Goal: Information Seeking & Learning: Find specific page/section

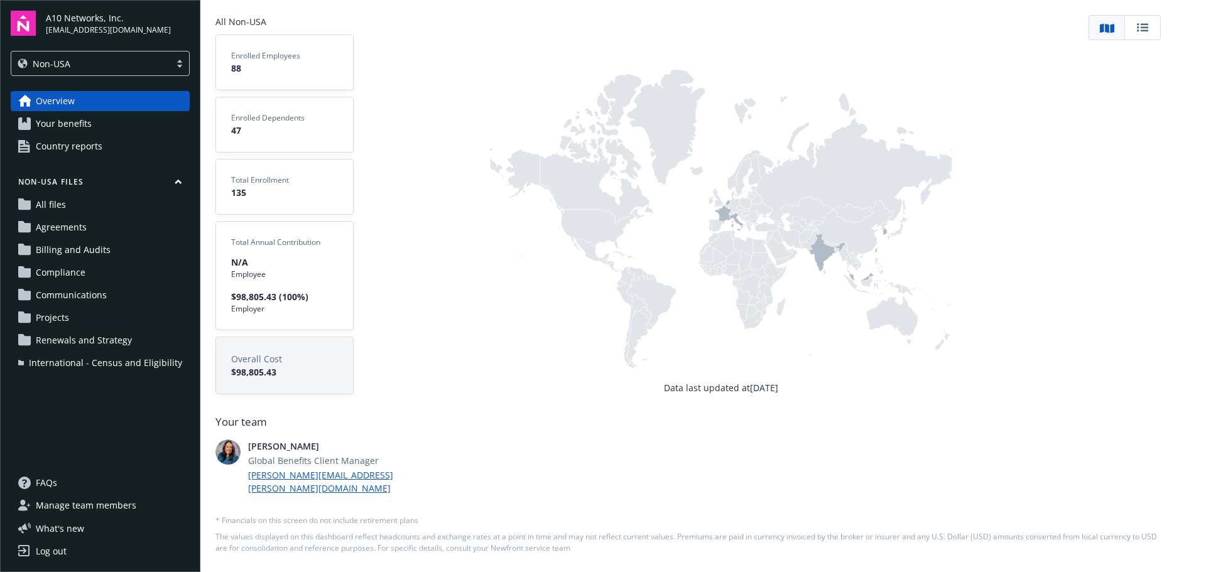
click at [72, 277] on span "Compliance" at bounding box center [61, 273] width 50 height 20
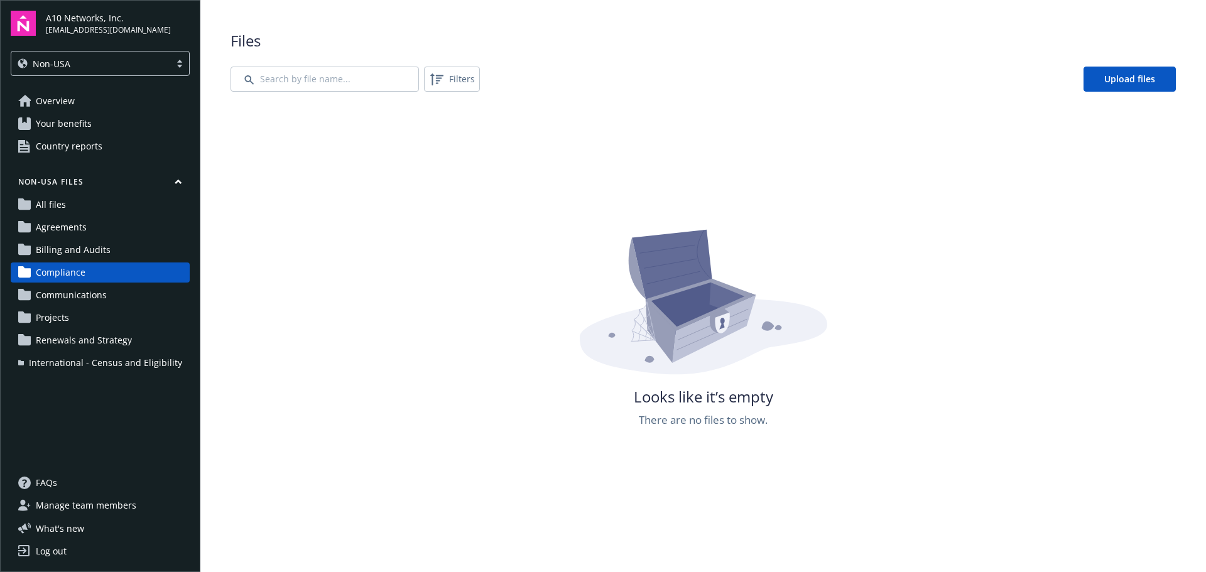
click at [358, 95] on div "Files Filters Upload files Looks like it’s empty There are no files to show." at bounding box center [703, 354] width 945 height 649
click at [357, 92] on div "Files Filters Upload files Looks like it’s empty There are no files to show." at bounding box center [703, 354] width 945 height 649
click at [355, 82] on input "Search by file name..." at bounding box center [325, 79] width 188 height 25
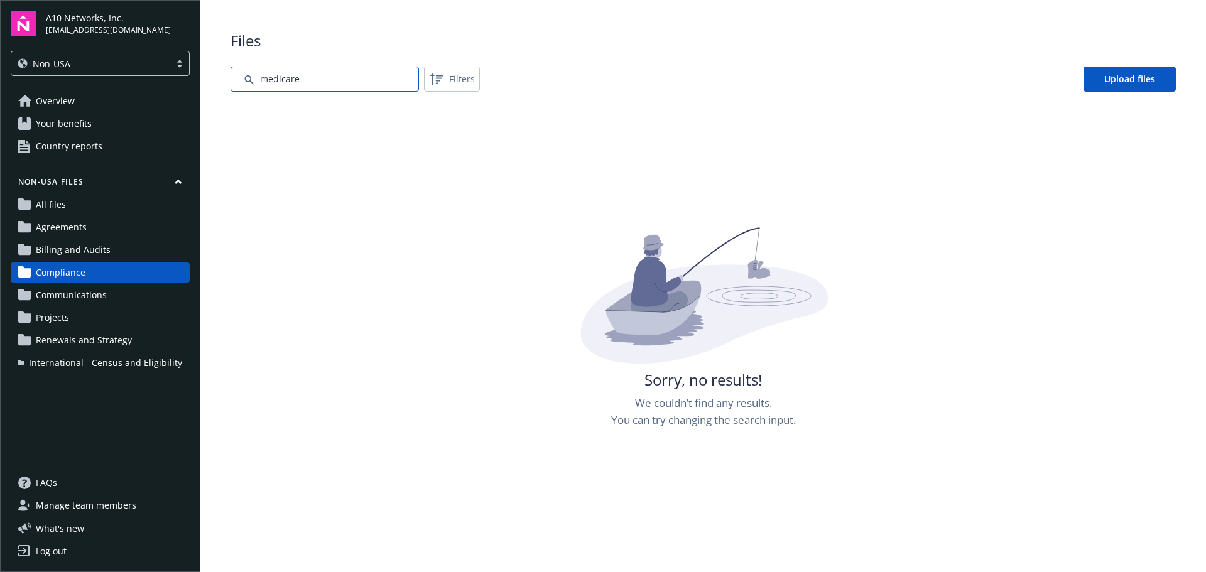
type input "medicare"
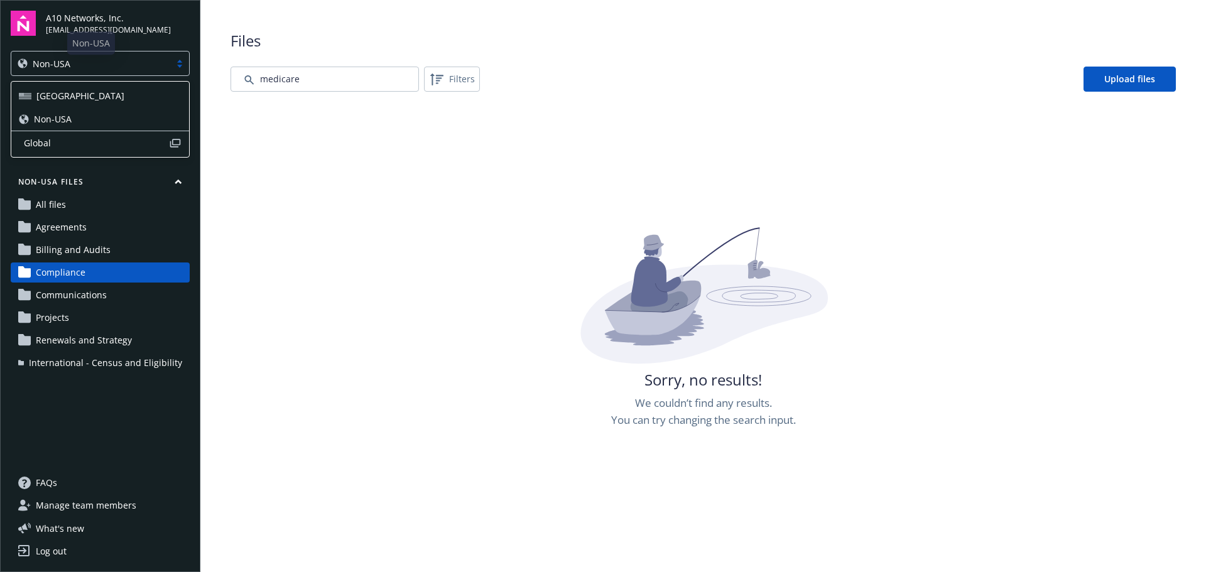
click at [96, 56] on div "Non-USA" at bounding box center [90, 64] width 159 height 16
click at [85, 90] on div "[GEOGRAPHIC_DATA]" at bounding box center [100, 95] width 163 height 13
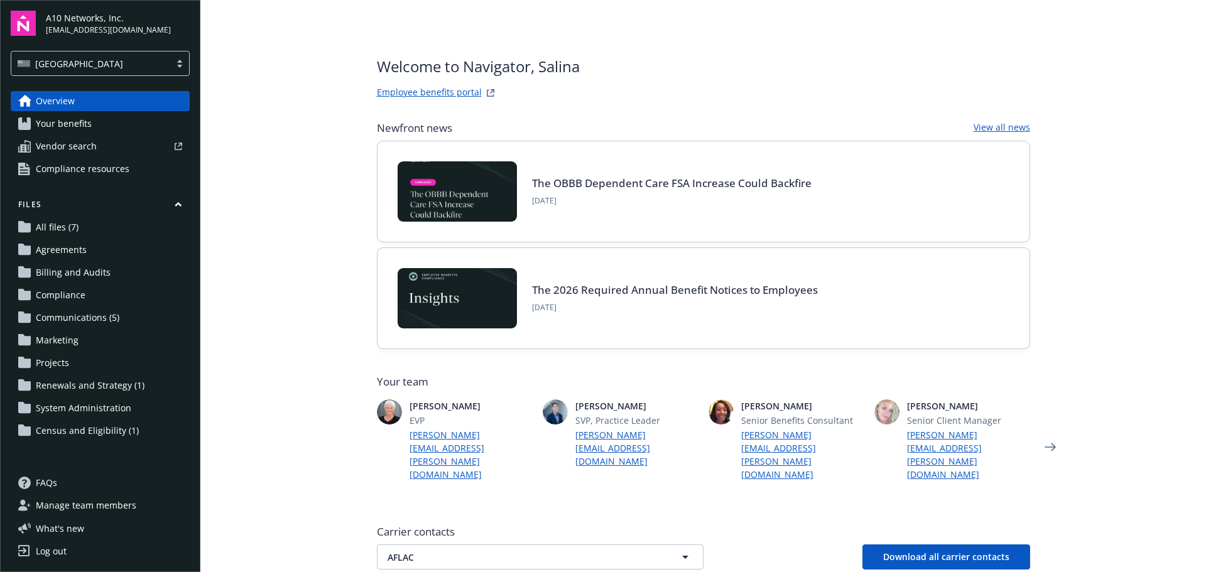
click at [74, 296] on span "Compliance" at bounding box center [61, 295] width 50 height 20
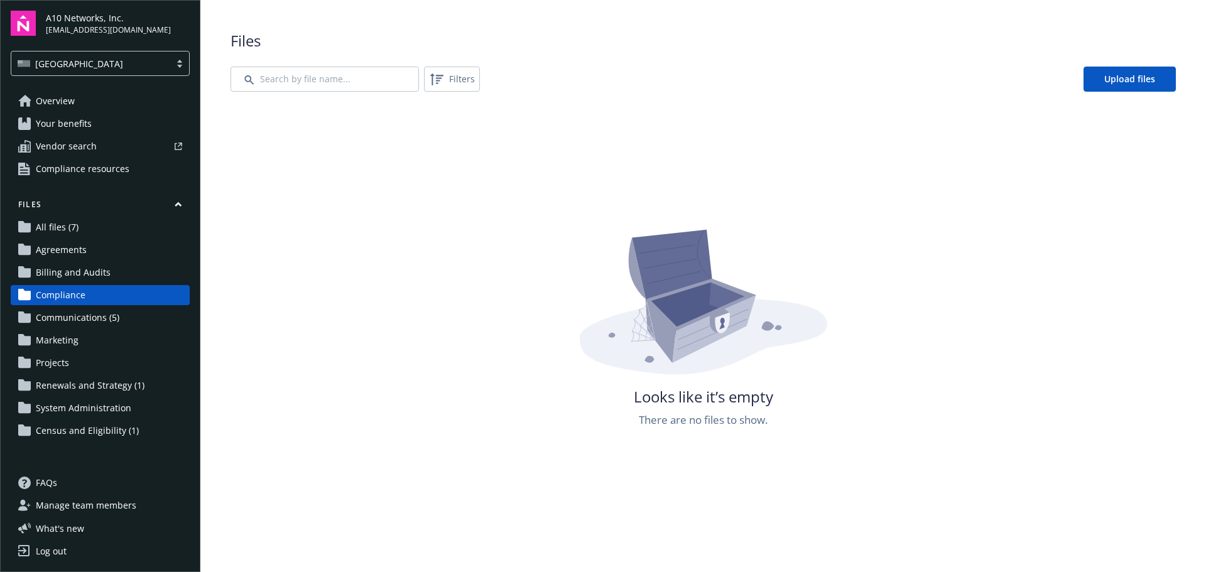
click at [90, 315] on span "Communications (5)" at bounding box center [78, 318] width 84 height 20
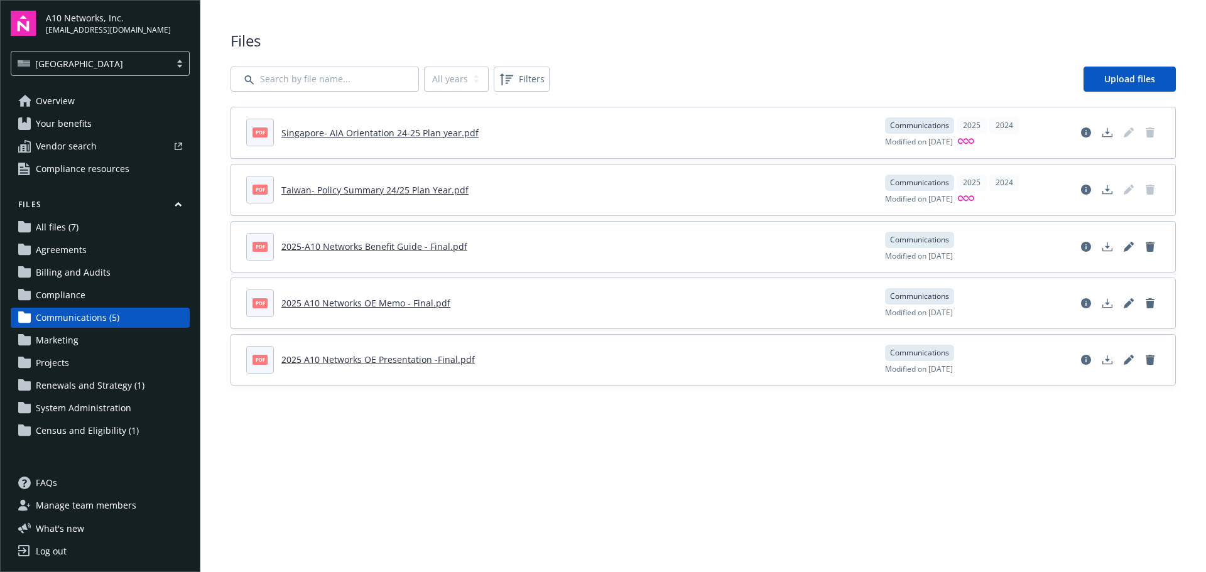
click at [82, 104] on link "Overview" at bounding box center [100, 101] width 179 height 20
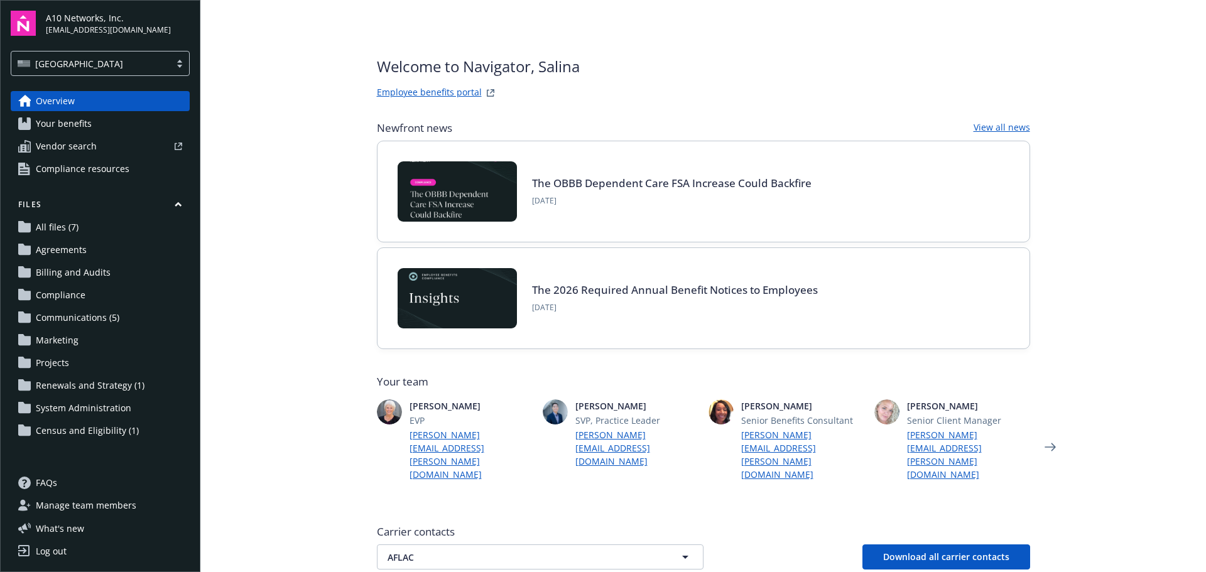
scroll to position [377, 0]
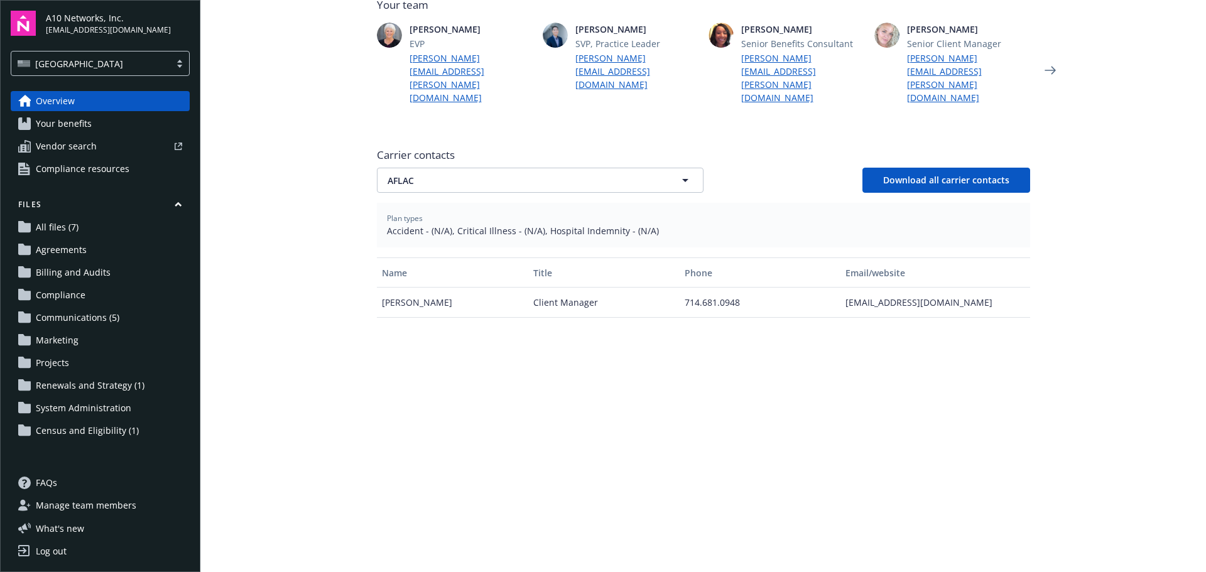
click at [70, 126] on span "Your benefits" at bounding box center [64, 124] width 56 height 20
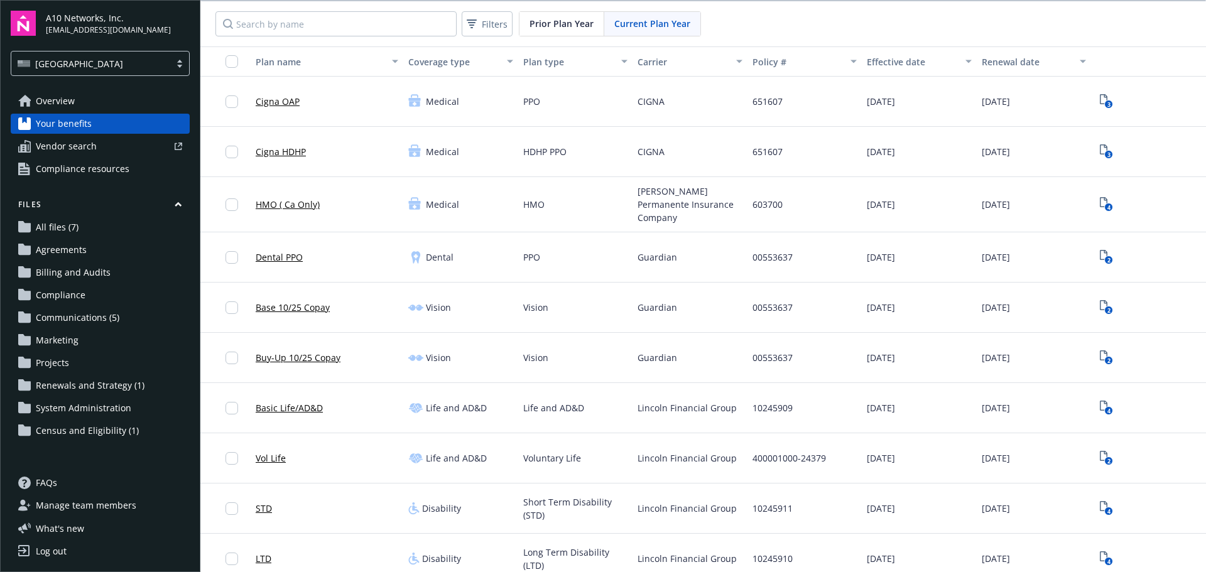
click at [65, 230] on span "All files (7)" at bounding box center [57, 227] width 43 height 20
